Goal: Task Accomplishment & Management: Manage account settings

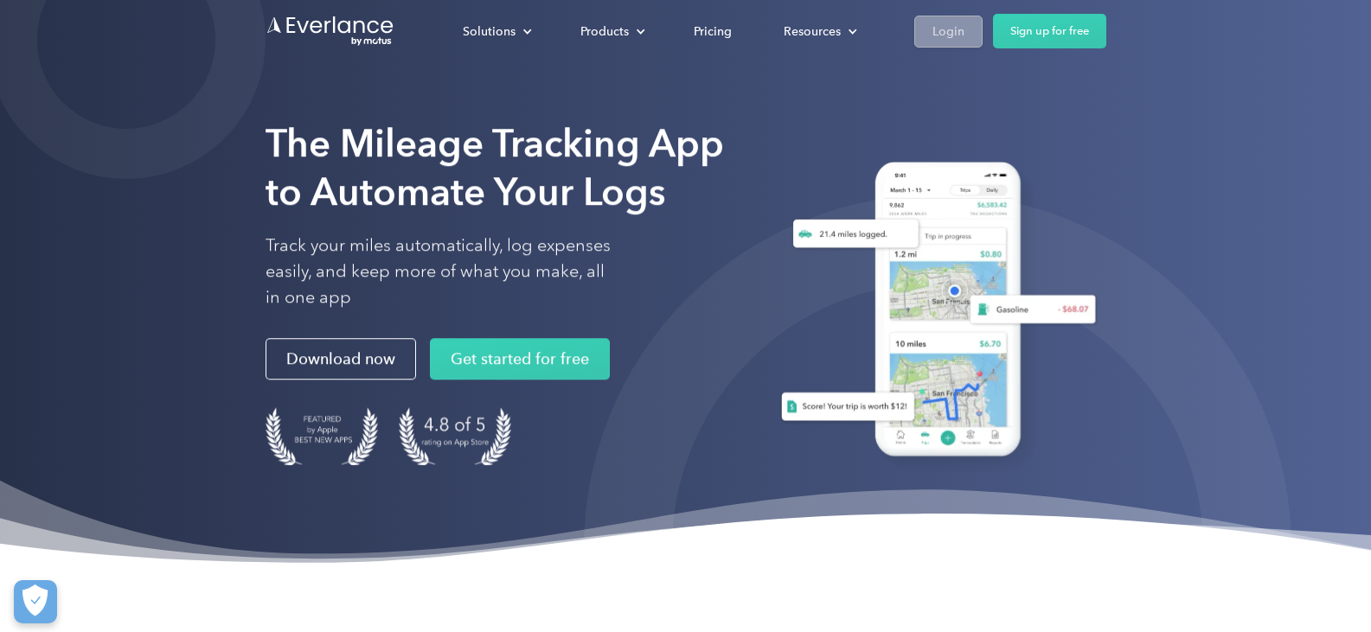
click at [949, 31] on div "Login" at bounding box center [948, 32] width 32 height 22
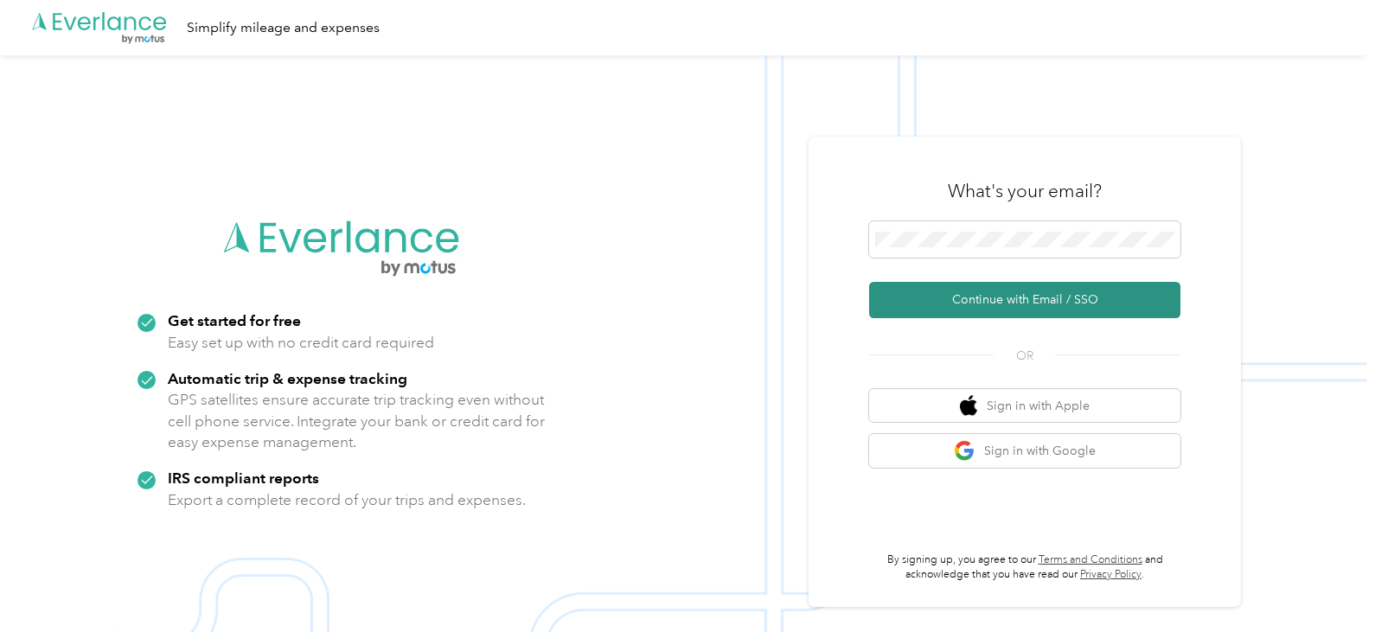
click at [1004, 304] on button "Continue with Email / SSO" at bounding box center [1024, 300] width 311 height 36
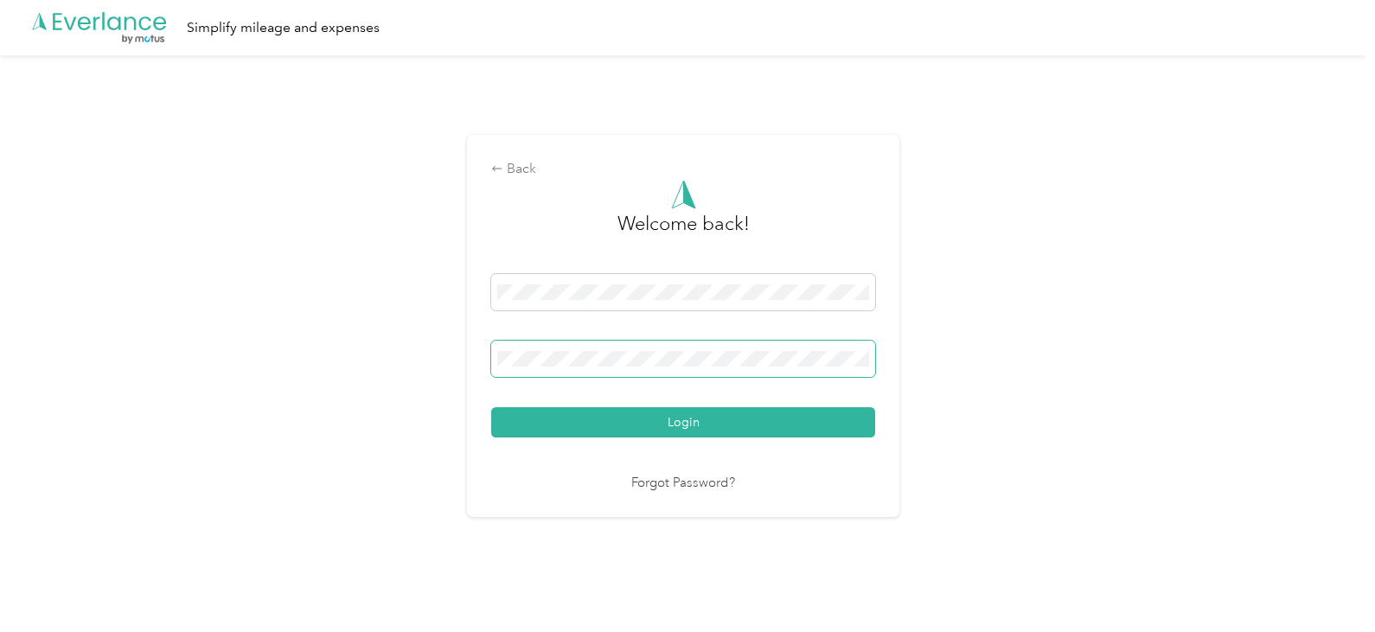
click at [491, 407] on button "Login" at bounding box center [683, 422] width 384 height 30
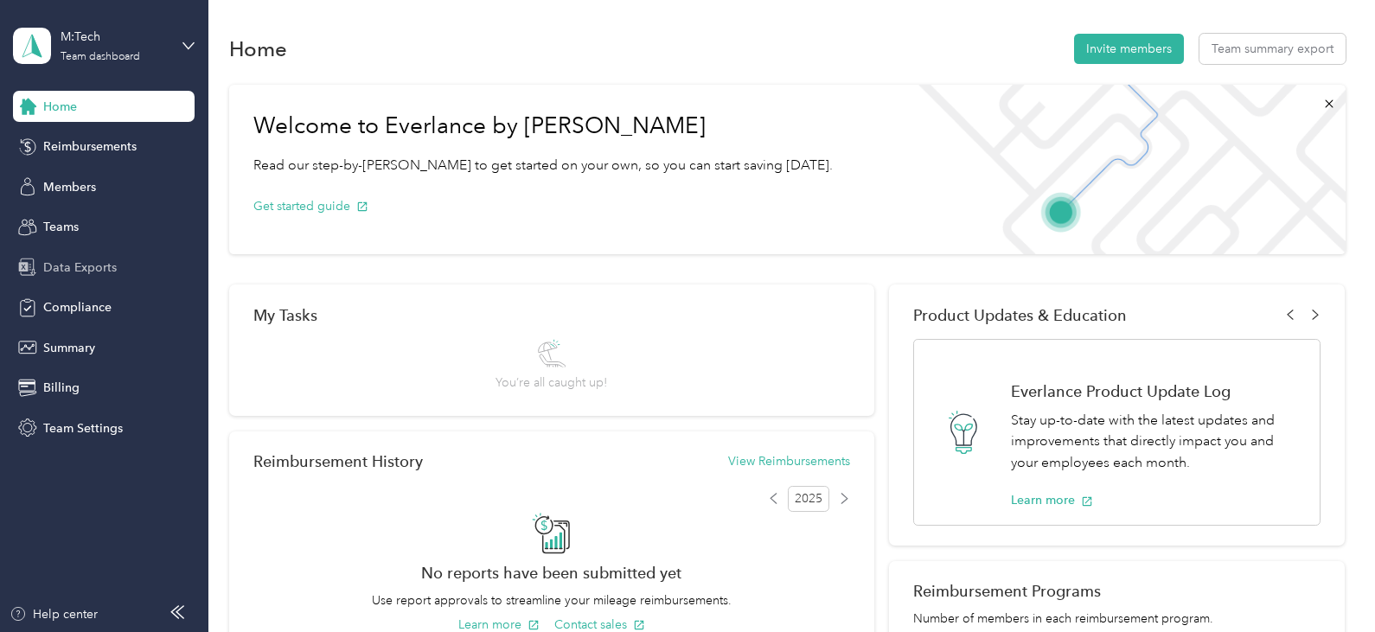
click at [80, 266] on span "Data Exports" at bounding box center [80, 268] width 74 height 18
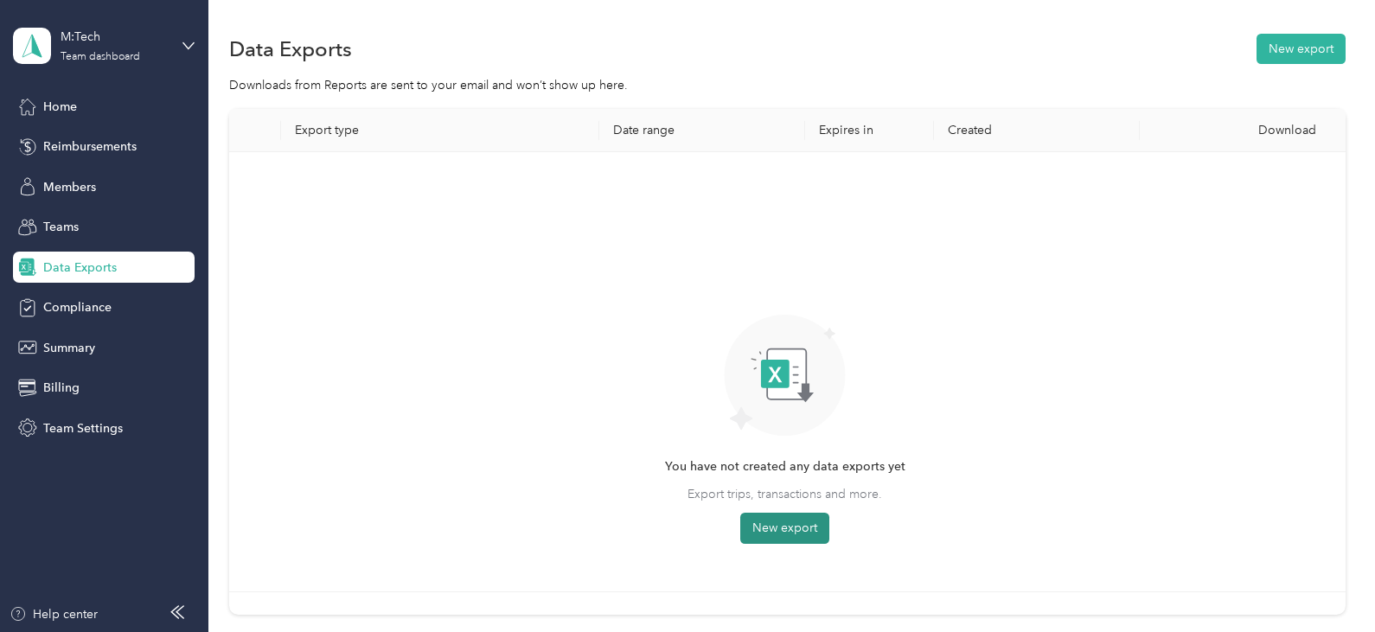
click at [782, 533] on button "New export" at bounding box center [784, 528] width 89 height 31
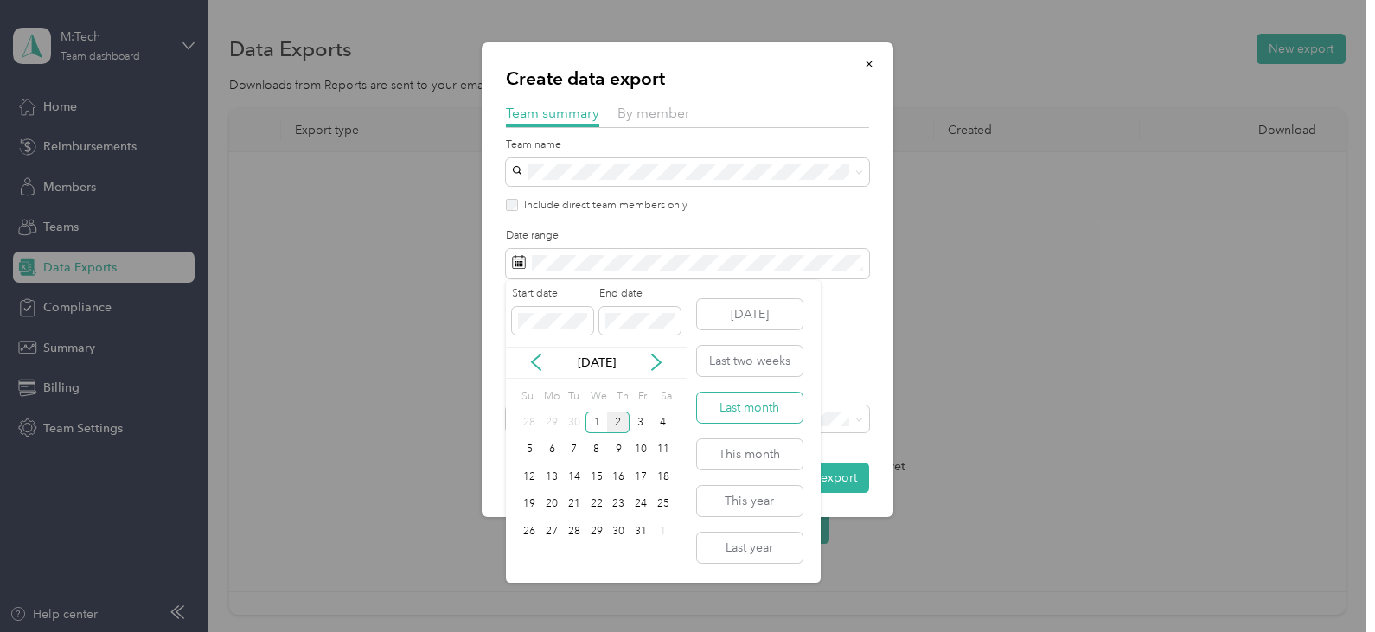
click at [752, 403] on button "Last month" at bounding box center [750, 408] width 106 height 30
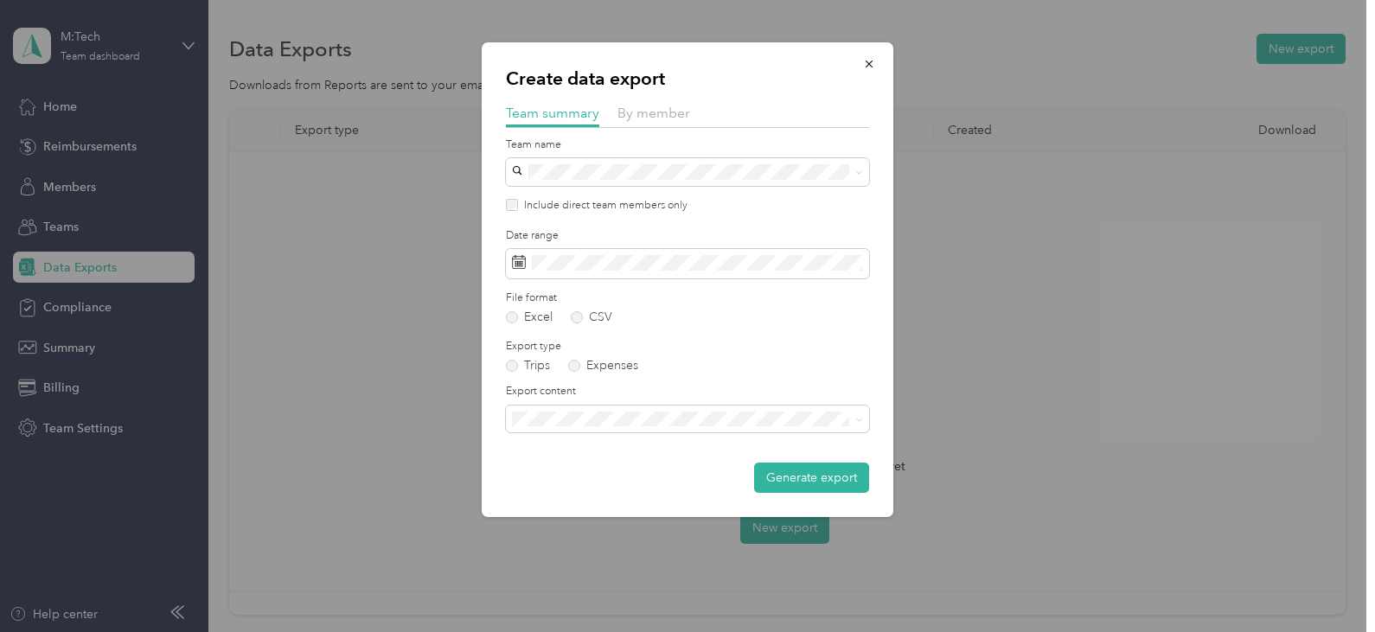
click at [598, 482] on span "Summary and full trips list" at bounding box center [587, 477] width 138 height 15
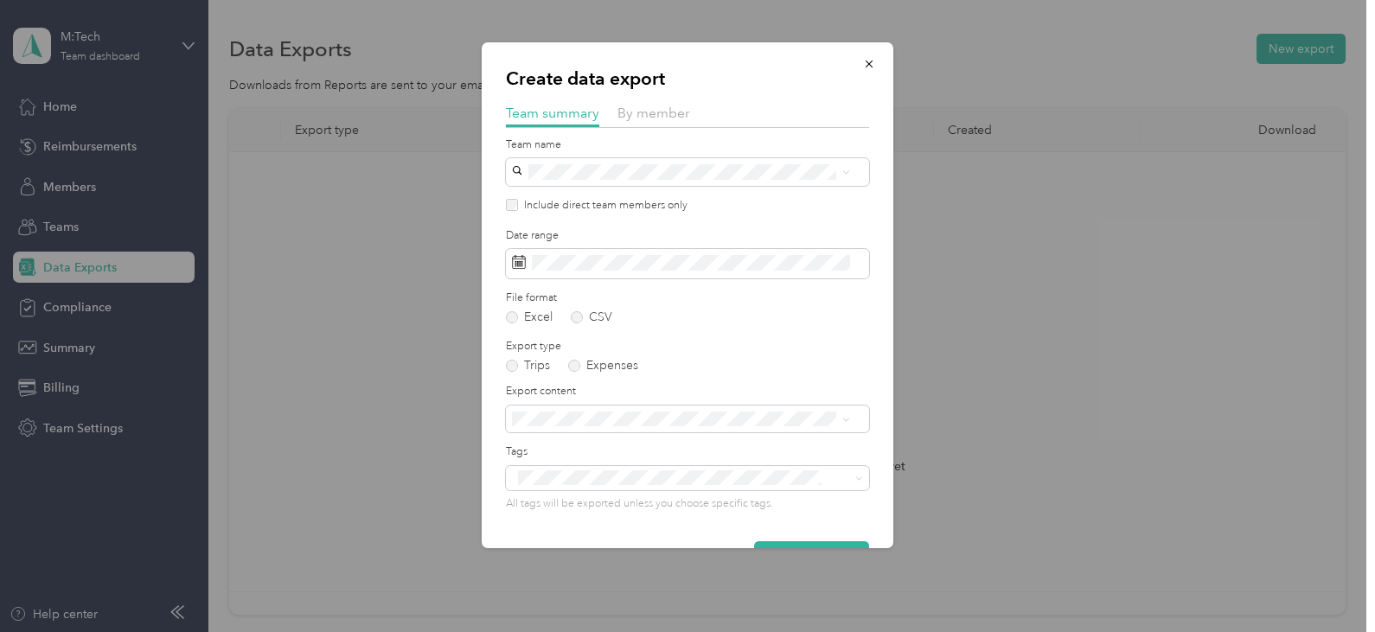
scroll to position [48, 0]
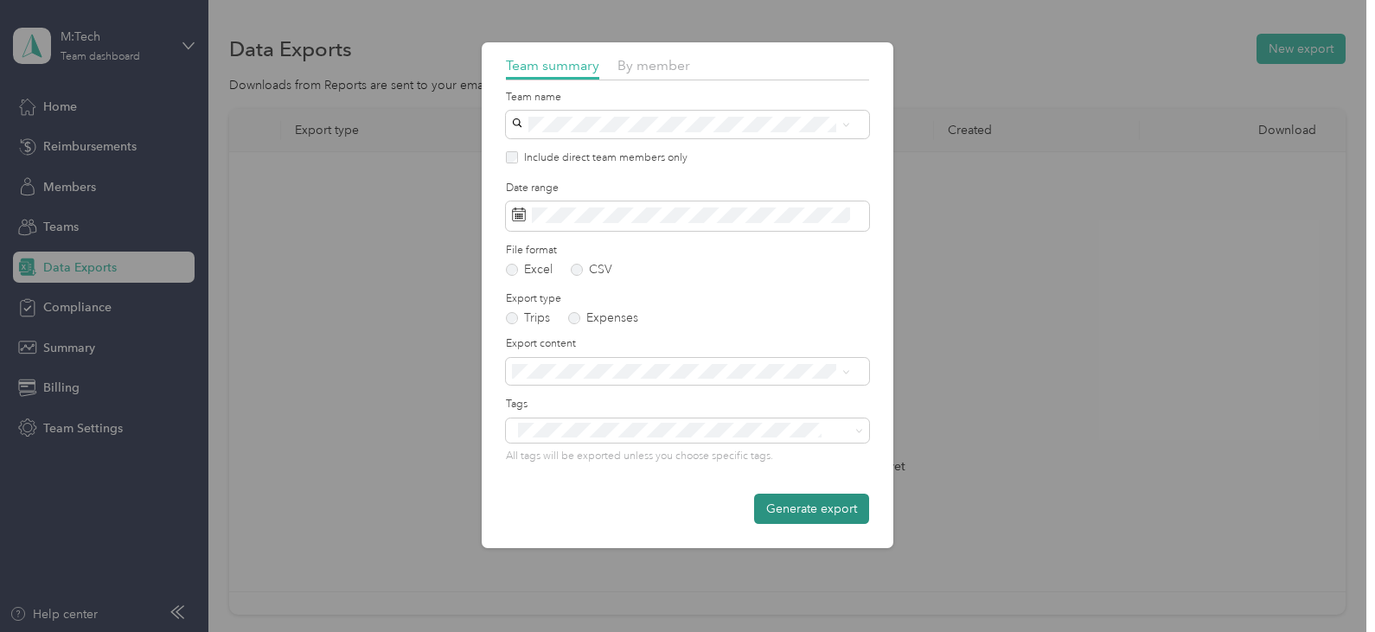
click at [808, 511] on button "Generate export" at bounding box center [811, 509] width 115 height 30
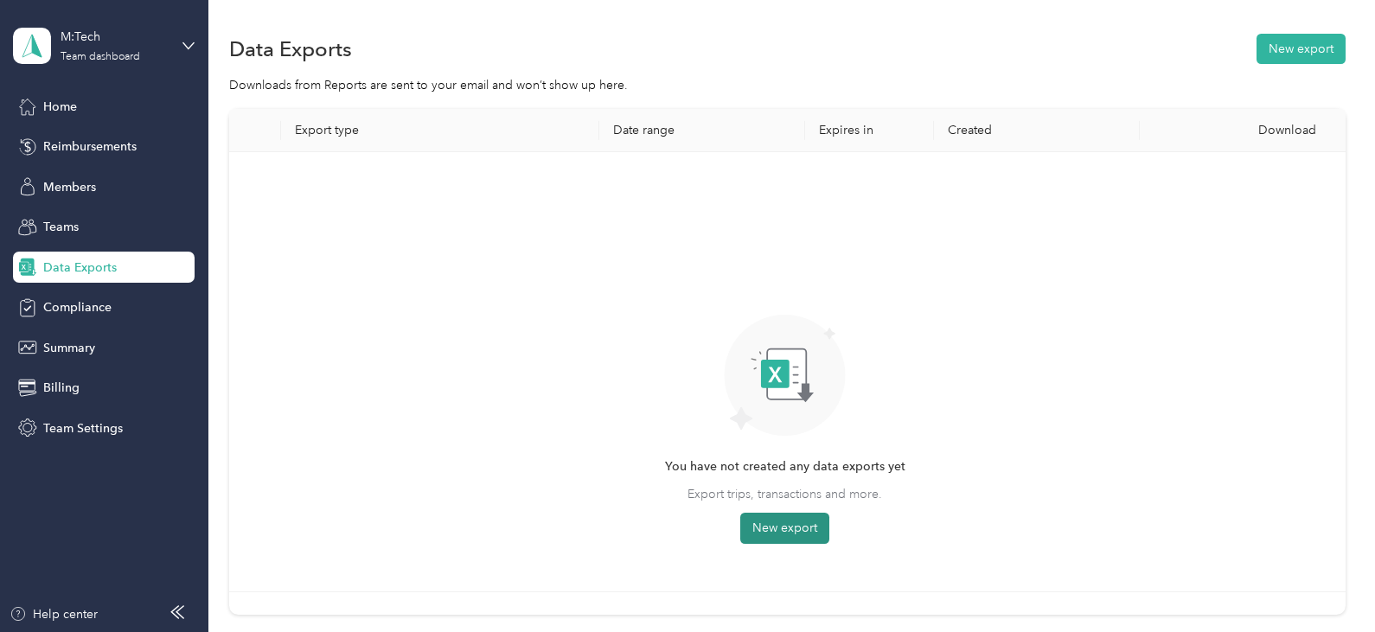
click at [781, 529] on button "New export" at bounding box center [784, 528] width 89 height 31
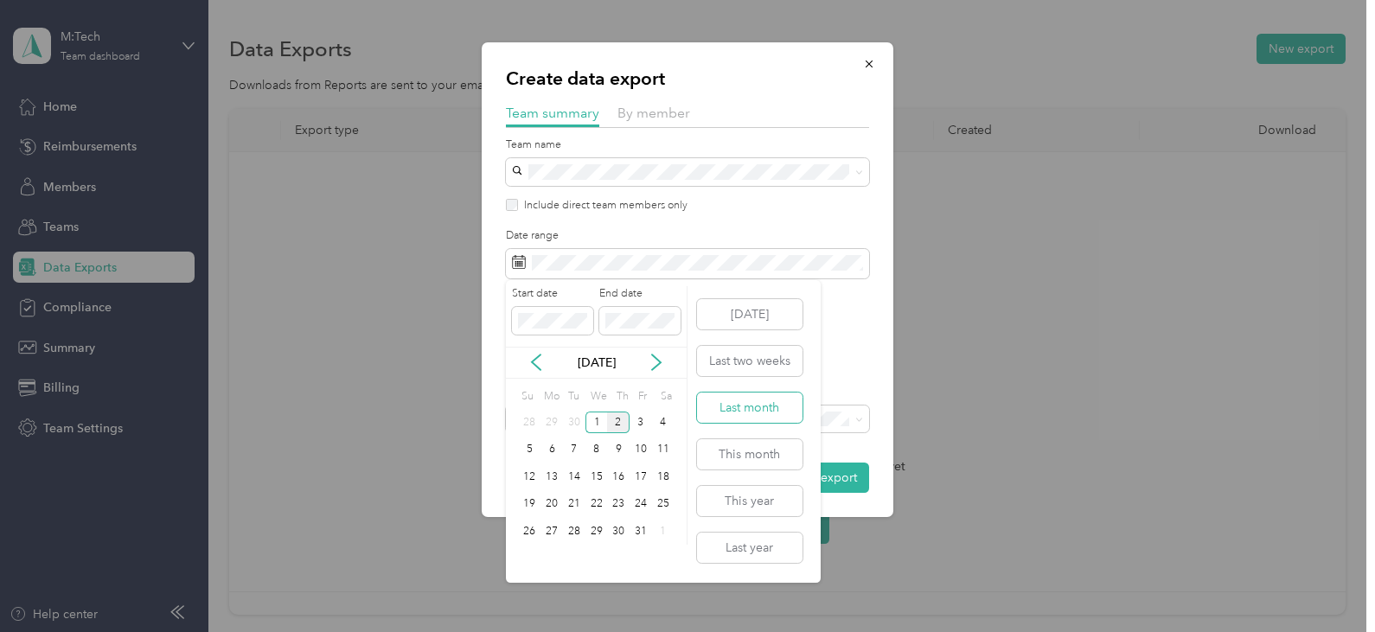
click at [744, 416] on button "Last month" at bounding box center [750, 408] width 106 height 30
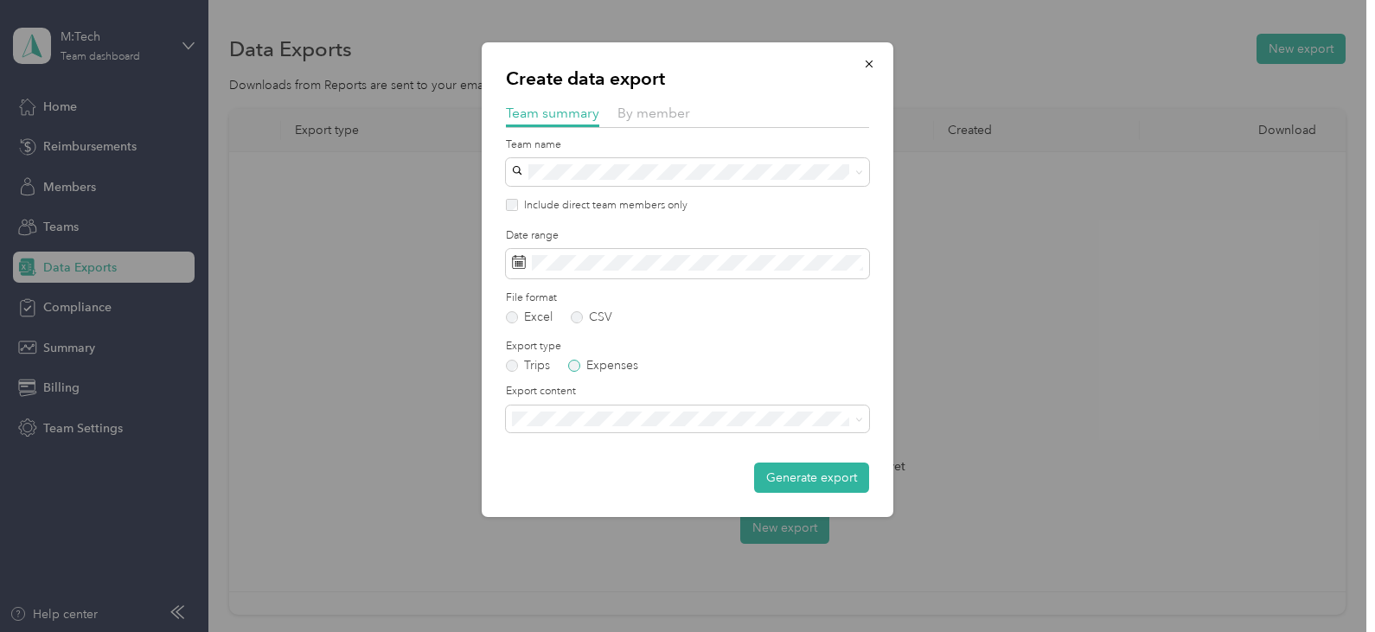
click at [579, 369] on label "Expenses" at bounding box center [603, 366] width 70 height 12
click at [592, 482] on li "Summary and full expenses list" at bounding box center [687, 479] width 363 height 30
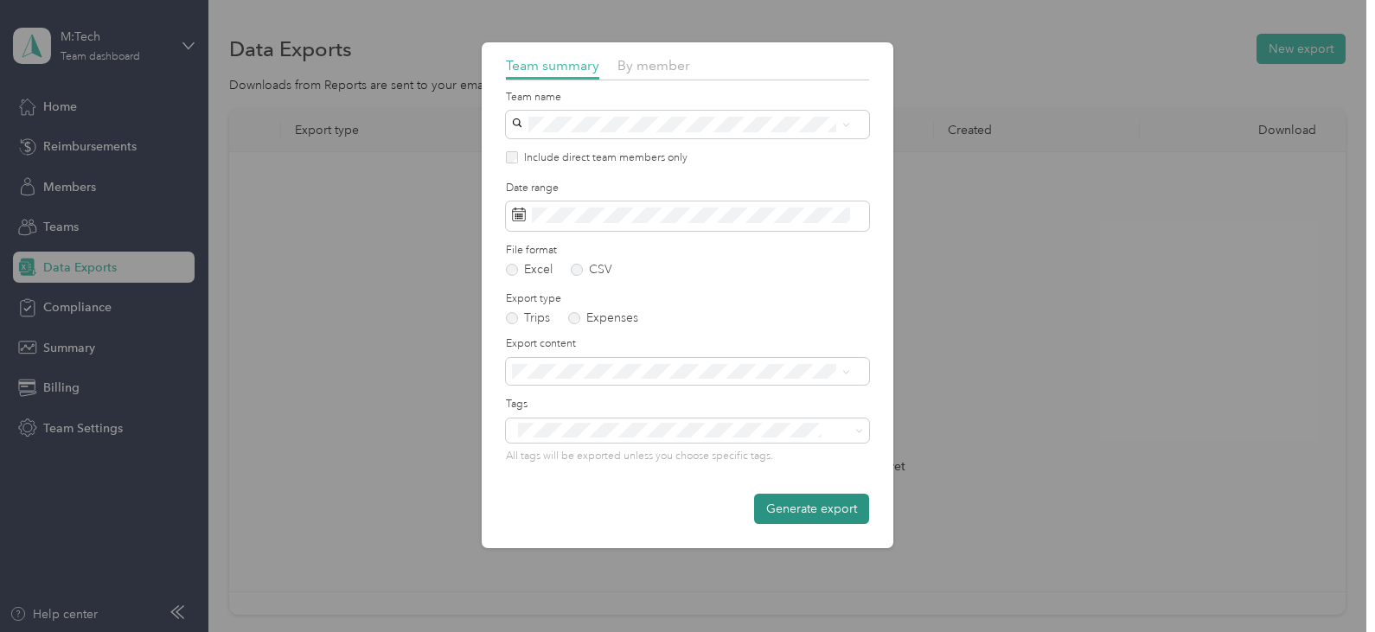
click at [789, 515] on button "Generate export" at bounding box center [811, 509] width 115 height 30
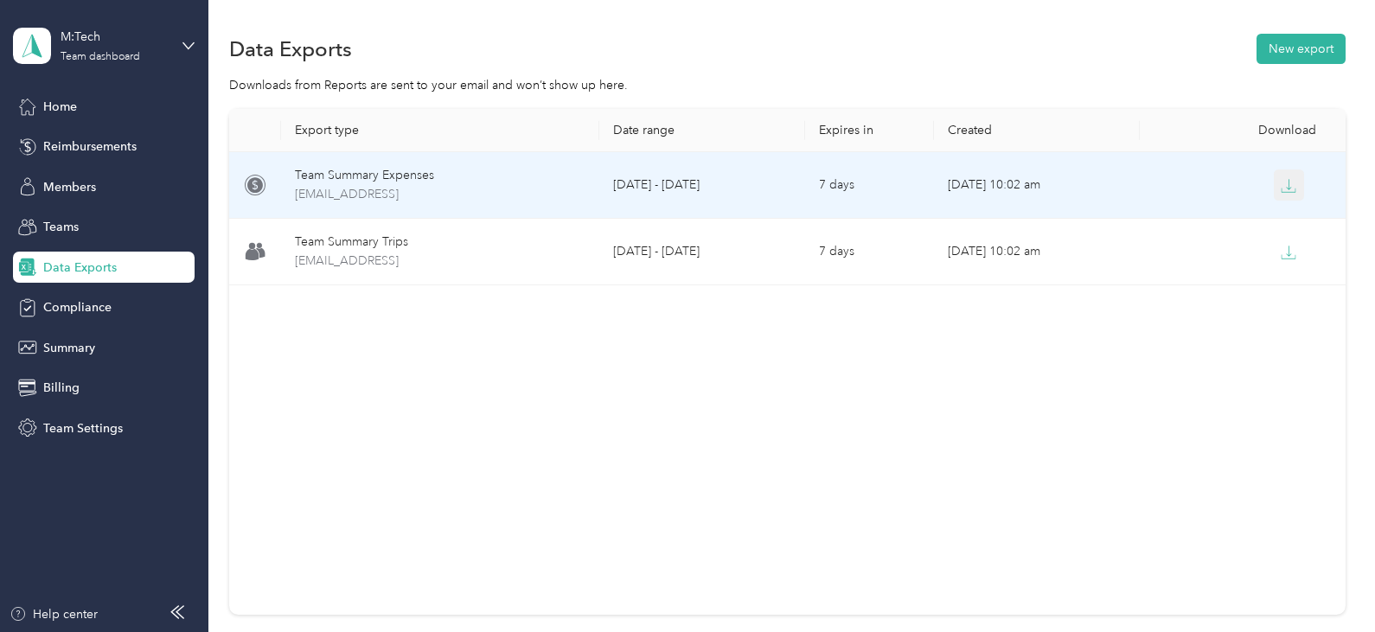
click at [1289, 192] on icon "button" at bounding box center [1289, 190] width 14 height 3
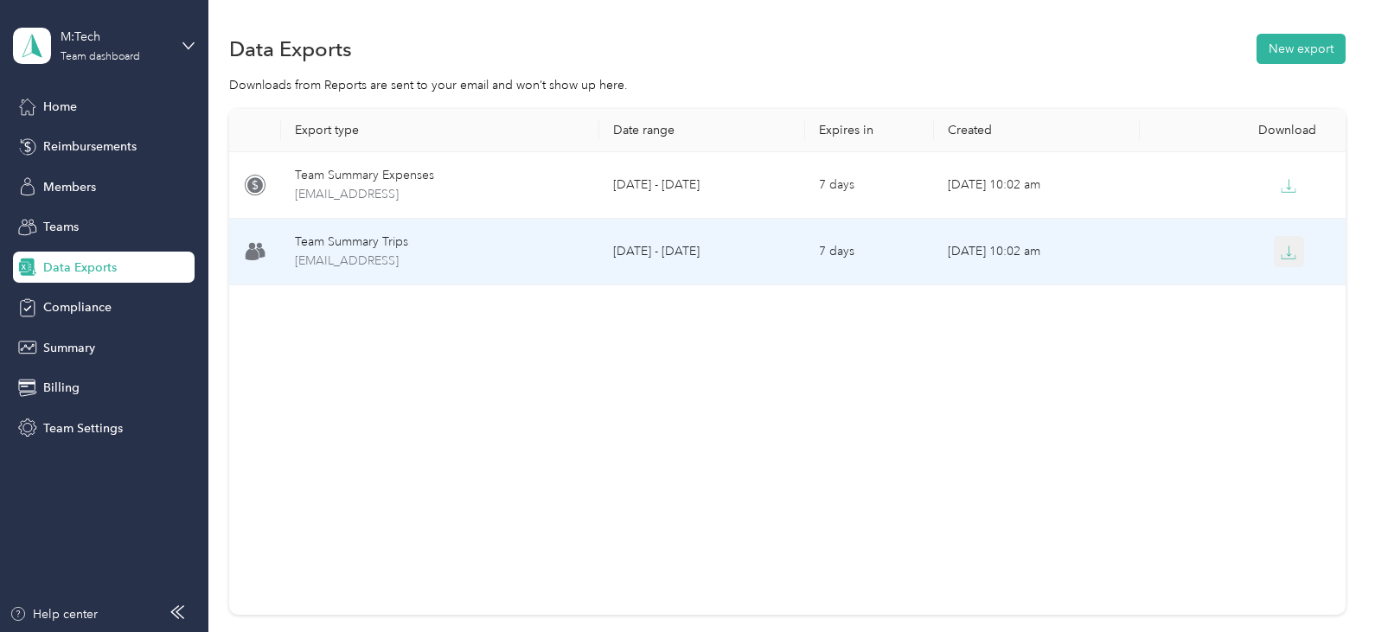
click at [1287, 254] on icon "button" at bounding box center [1289, 251] width 5 height 10
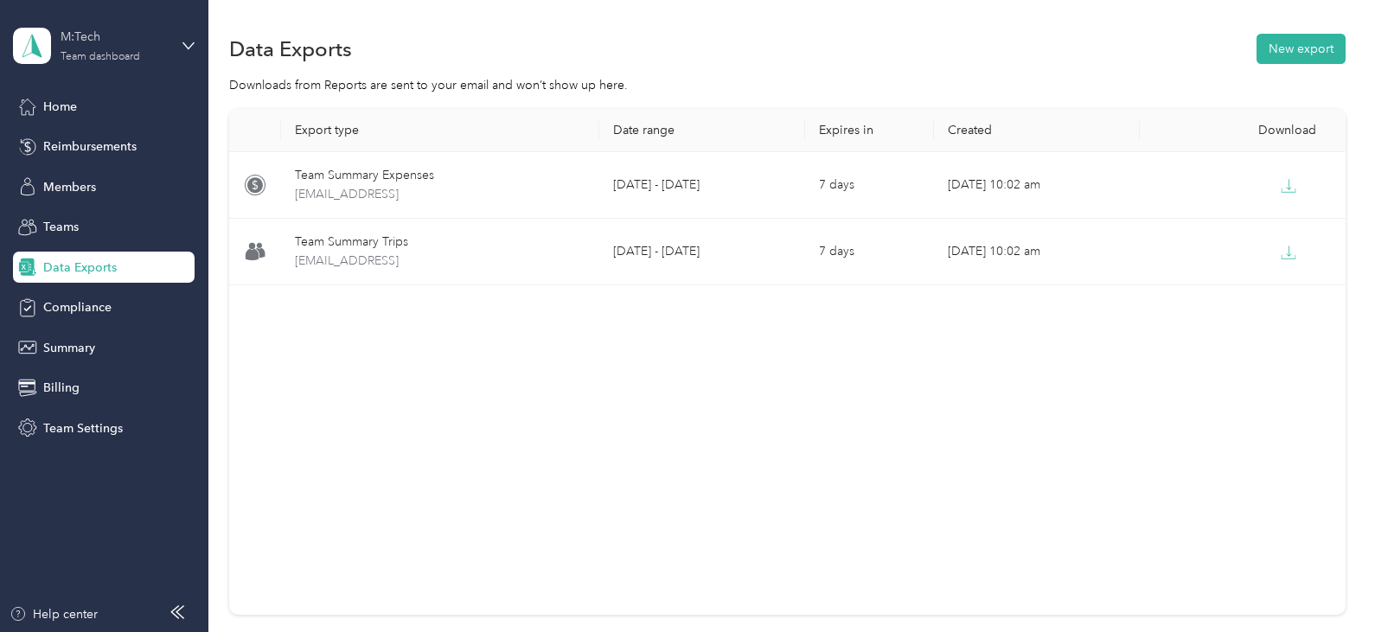
click at [99, 60] on div "Team dashboard" at bounding box center [101, 57] width 80 height 10
click at [70, 218] on div "Log out" at bounding box center [62, 219] width 67 height 18
